Goal: Book appointment/travel/reservation

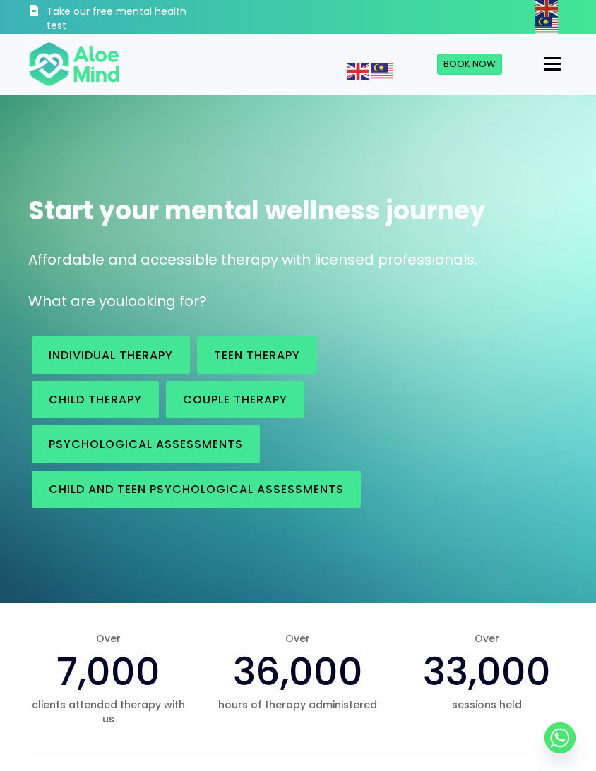
click at [146, 343] on link "Individual therapy" at bounding box center [111, 355] width 158 height 37
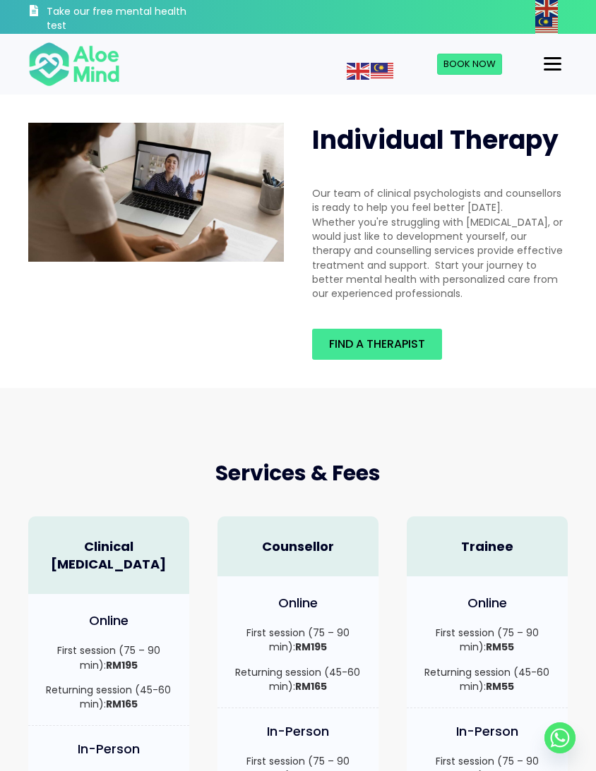
click at [397, 344] on span "Find a therapist" at bounding box center [377, 344] width 96 height 16
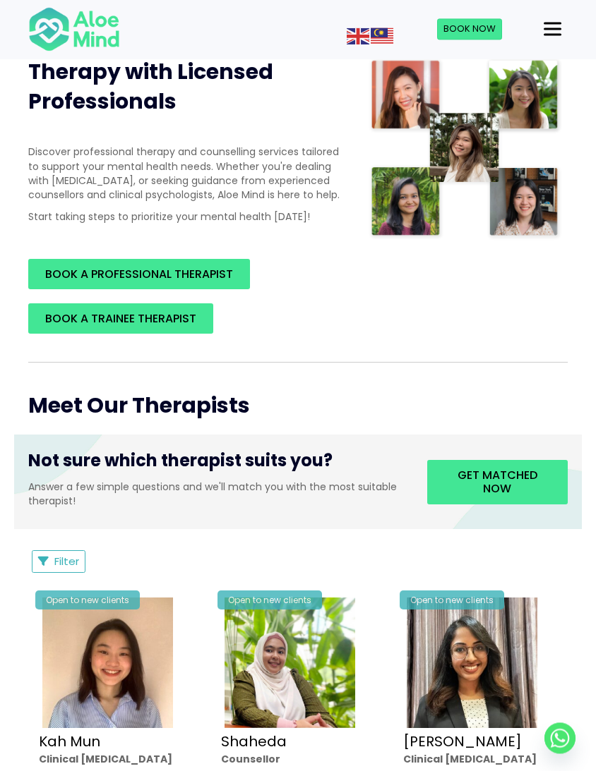
scroll to position [196, 0]
click at [205, 282] on span "BOOK A PROFESSIONAL THERAPIST" at bounding box center [139, 274] width 188 height 16
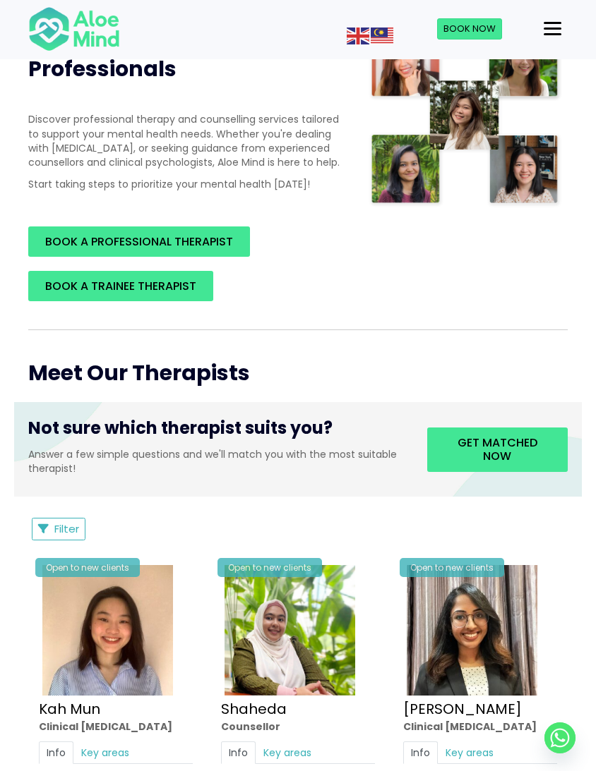
click at [509, 459] on span "Get matched now" at bounding box center [497, 450] width 80 height 30
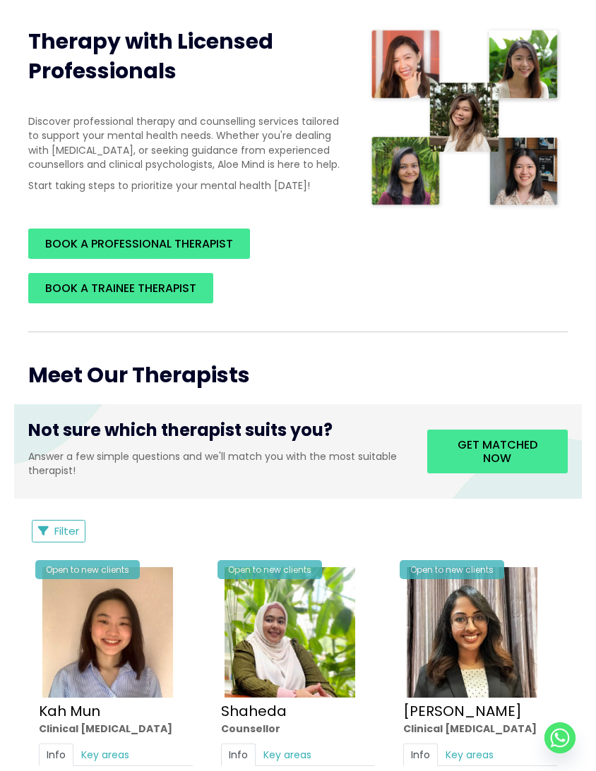
scroll to position [226, 0]
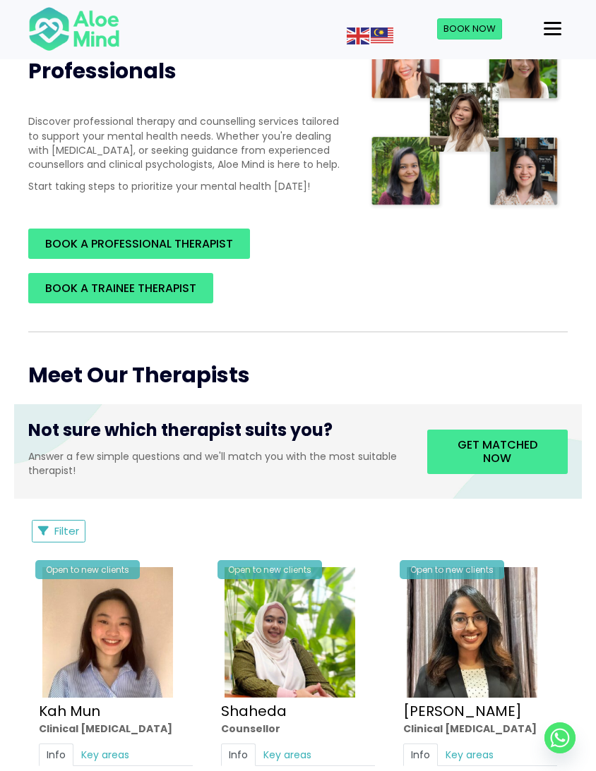
click at [229, 252] on span "BOOK A PROFESSIONAL THERAPIST" at bounding box center [139, 244] width 188 height 16
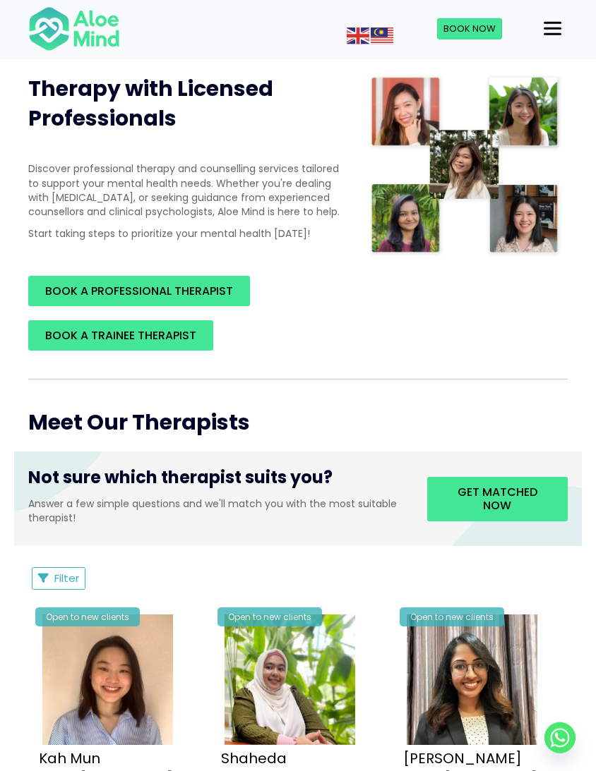
scroll to position [179, 0]
click at [51, 588] on button "Filter" at bounding box center [59, 578] width 54 height 23
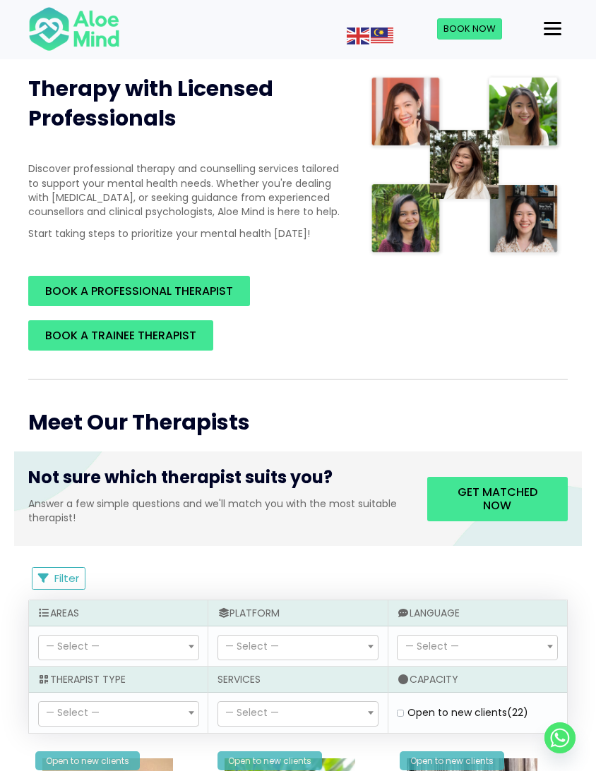
click at [175, 726] on span "— Select —" at bounding box center [118, 714] width 159 height 24
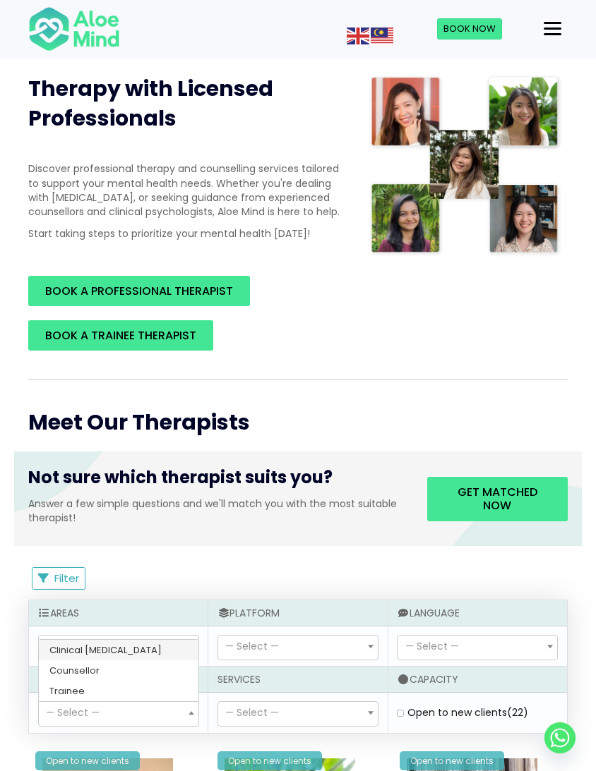
select select "15"
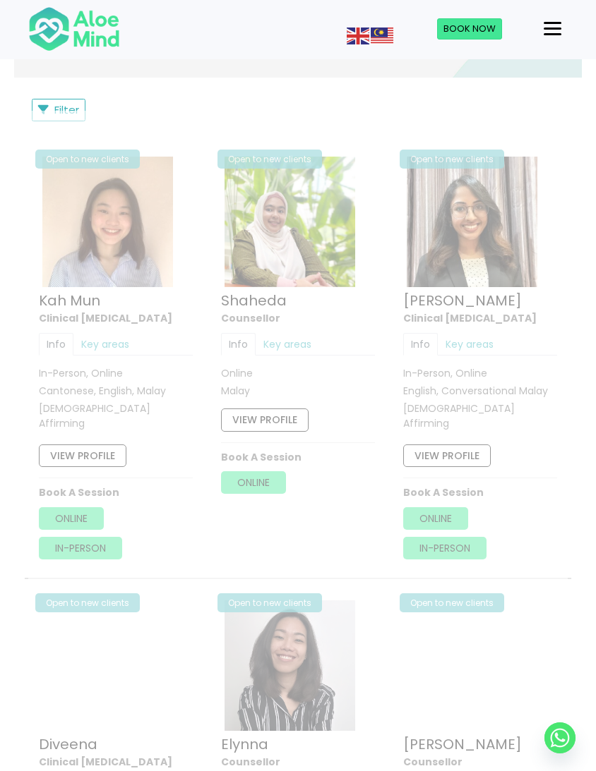
scroll to position [758, 0]
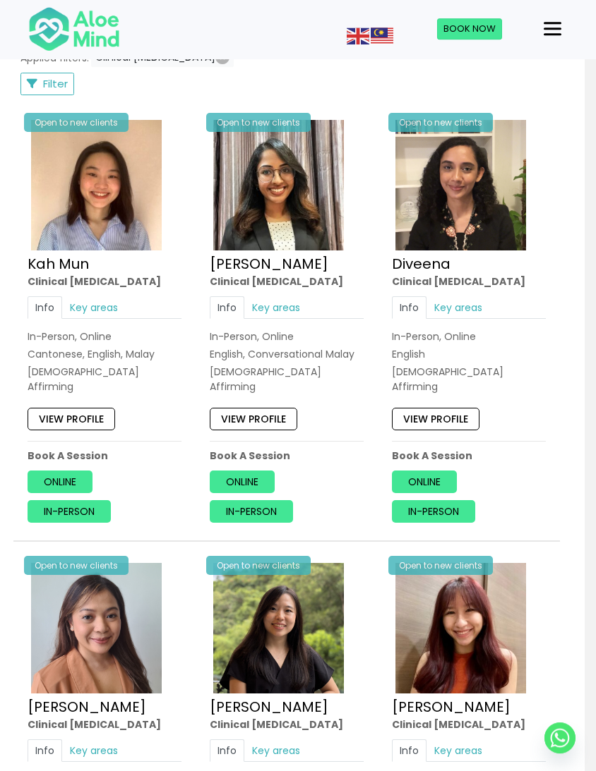
scroll to position [698, 11]
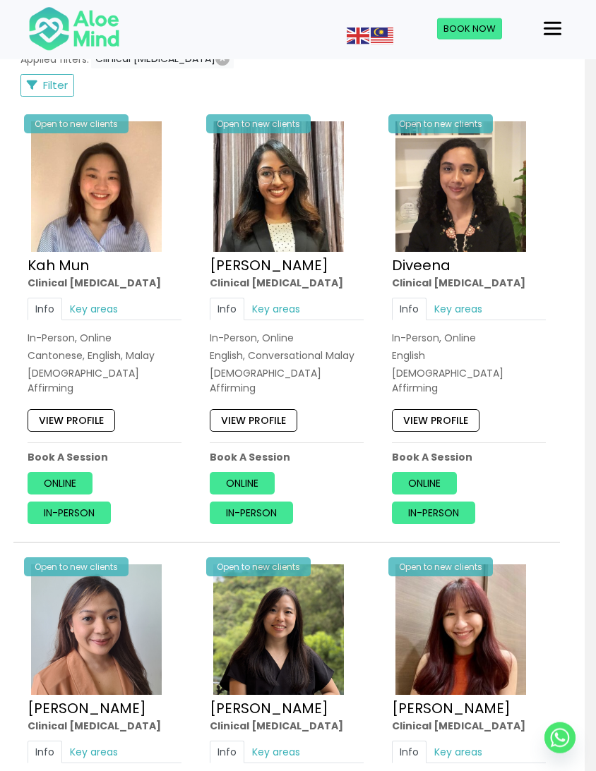
click at [451, 412] on link "View profile" at bounding box center [435, 420] width 87 height 23
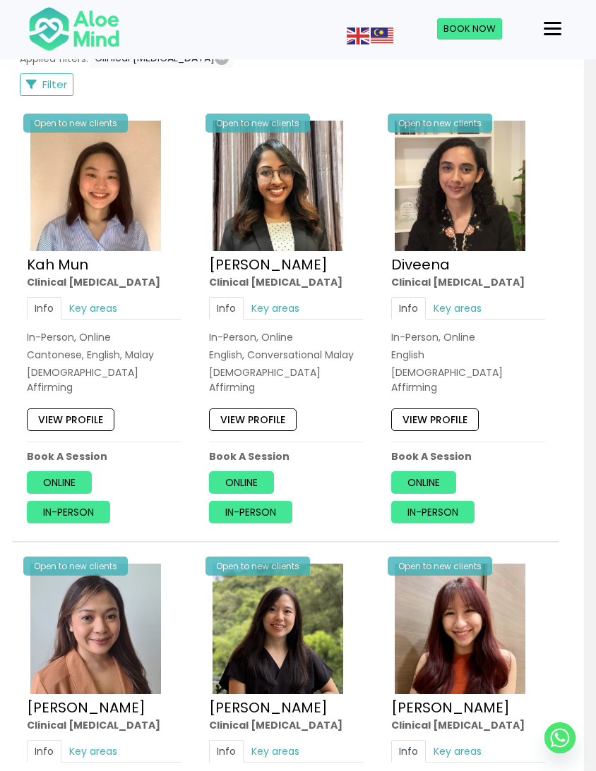
click at [83, 217] on img at bounding box center [95, 186] width 131 height 131
click at [63, 415] on link "View profile" at bounding box center [70, 420] width 87 height 23
click at [53, 251] on img at bounding box center [95, 186] width 131 height 131
click at [262, 564] on img at bounding box center [277, 629] width 131 height 131
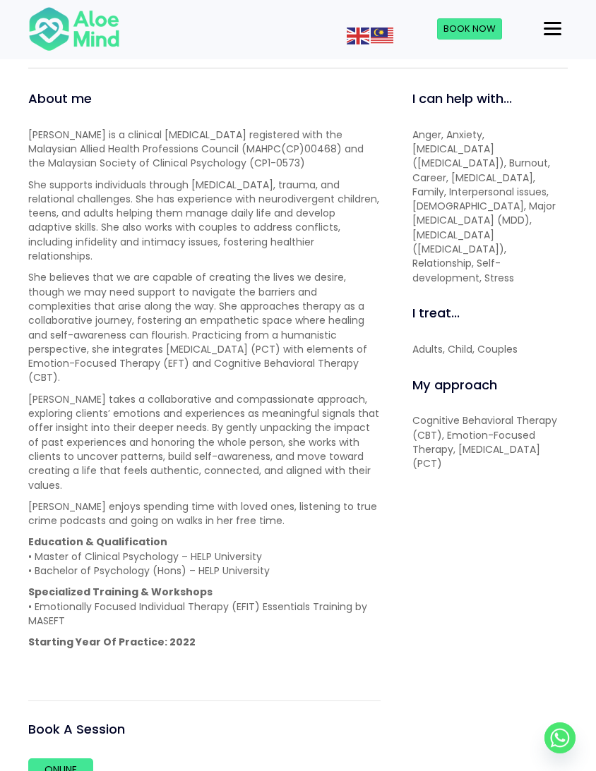
scroll to position [534, 0]
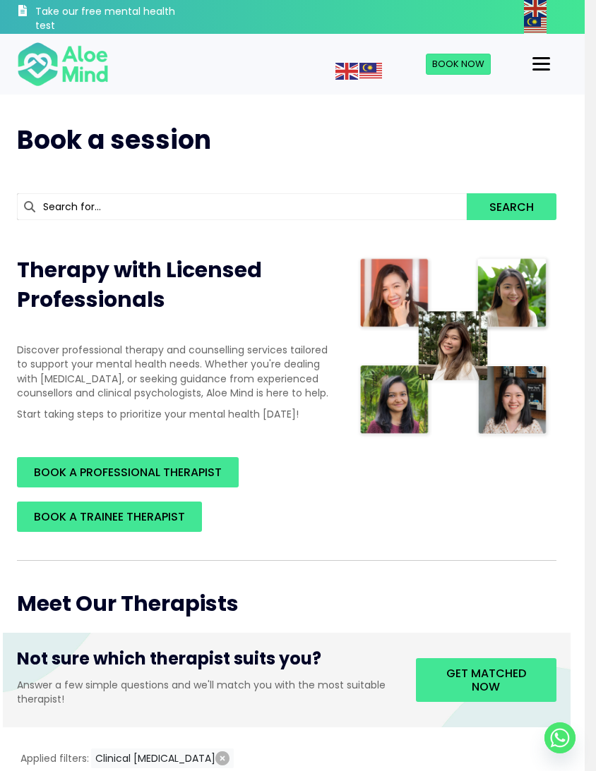
scroll to position [0, 12]
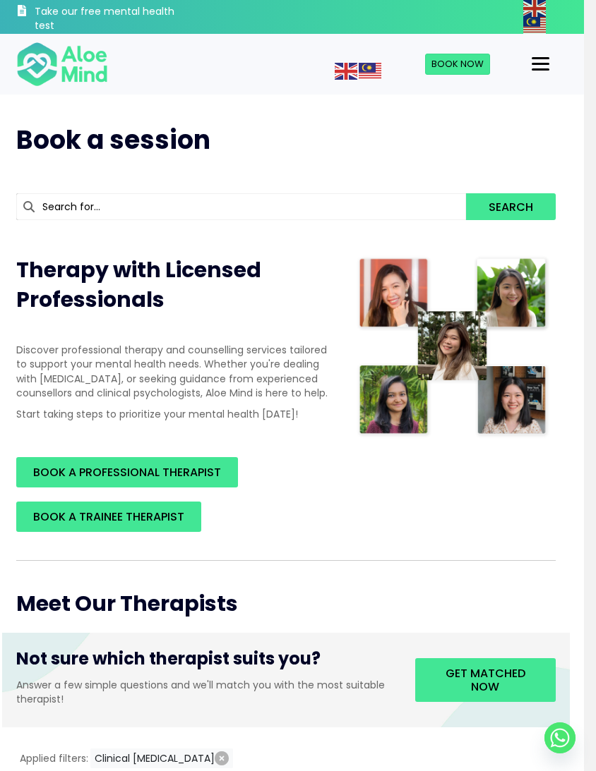
click at [96, 480] on span "BOOK A PROFESSIONAL THERAPIST" at bounding box center [127, 472] width 188 height 16
